Goal: Find specific page/section

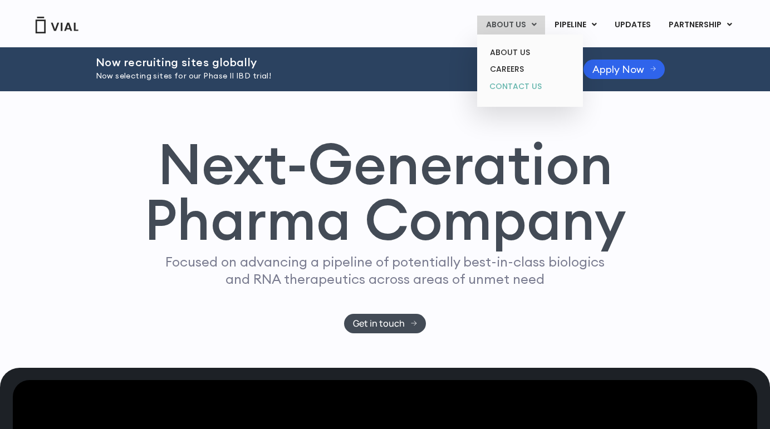
click at [530, 86] on link "CONTACT US" at bounding box center [529, 87] width 97 height 18
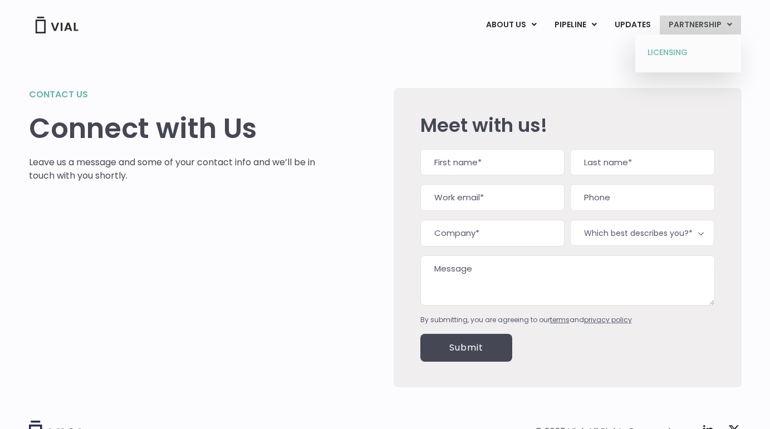
click at [678, 51] on link "LICENSING" at bounding box center [688, 53] width 97 height 18
